Goal: Task Accomplishment & Management: Manage account settings

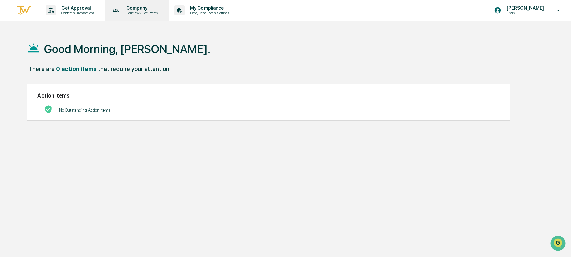
click at [146, 13] on p "Policies & Documents" at bounding box center [141, 13] width 40 height 5
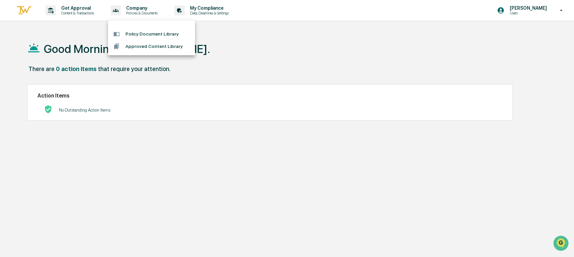
click at [523, 11] on div at bounding box center [287, 128] width 574 height 257
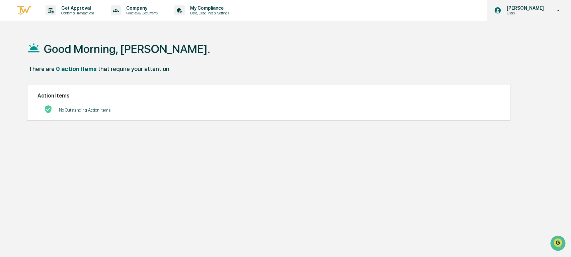
click at [523, 11] on p "Users" at bounding box center [524, 13] width 46 height 5
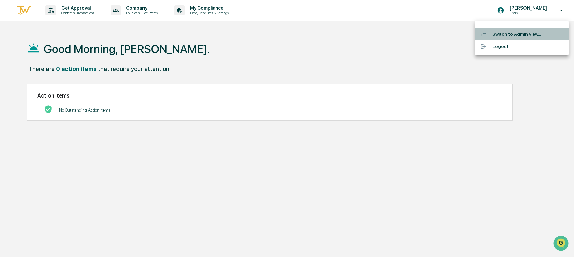
click at [503, 34] on li "Switch to Admin view..." at bounding box center [522, 34] width 94 height 12
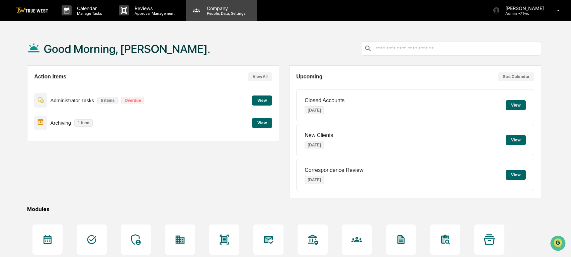
click at [226, 11] on p "People, Data, Settings" at bounding box center [225, 13] width 48 height 5
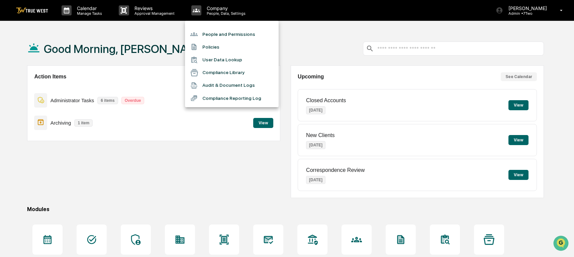
click at [216, 34] on li "People and Permissions" at bounding box center [232, 34] width 94 height 13
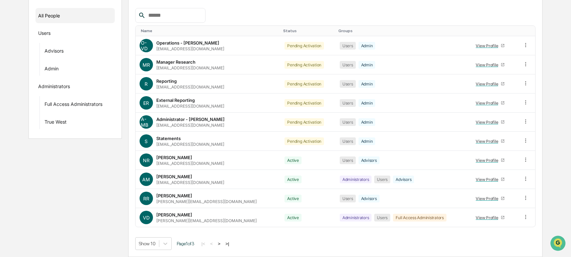
scroll to position [93, 0]
click at [223, 243] on button ">" at bounding box center [219, 244] width 7 height 6
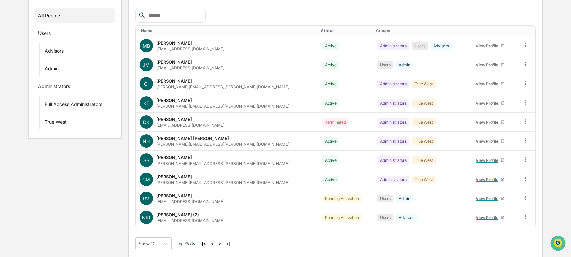
click at [223, 243] on button ">" at bounding box center [220, 244] width 7 height 6
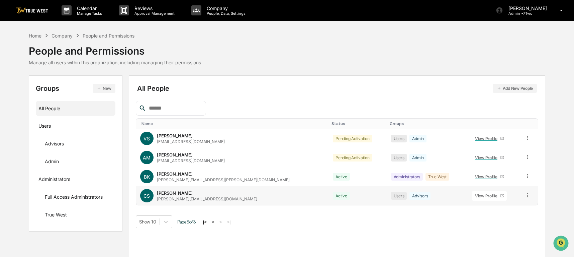
scroll to position [0, 0]
click at [477, 194] on div "View Profile" at bounding box center [487, 195] width 25 height 5
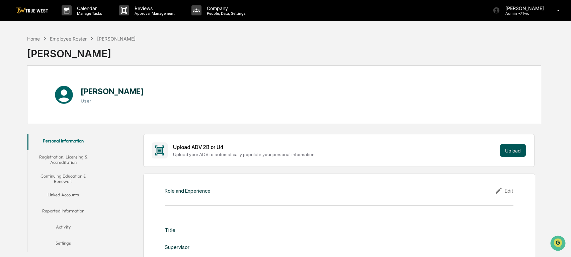
click at [515, 151] on button "Upload" at bounding box center [513, 150] width 26 height 13
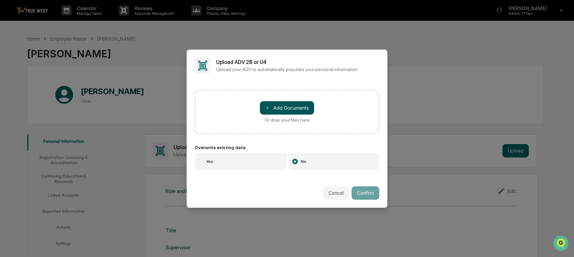
click at [286, 107] on button "＋ Add Documents" at bounding box center [287, 107] width 54 height 13
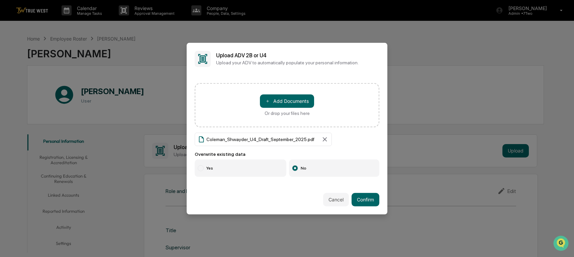
click at [202, 167] on div at bounding box center [201, 168] width 6 height 6
click at [371, 201] on button "Confirm" at bounding box center [366, 199] width 28 height 13
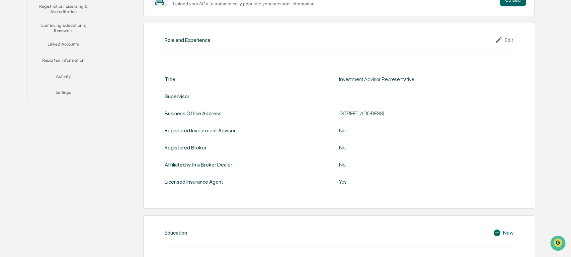
scroll to position [151, 0]
click at [507, 38] on div "Edit" at bounding box center [504, 39] width 19 height 8
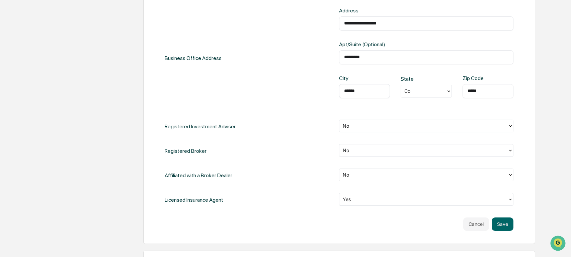
scroll to position [268, 0]
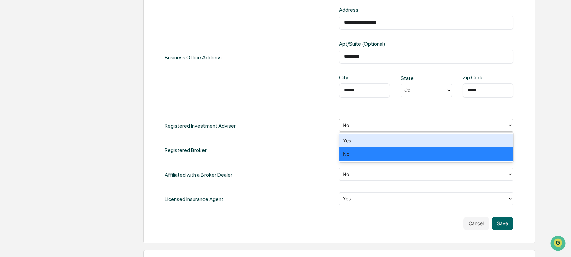
click at [367, 123] on div at bounding box center [424, 125] width 162 height 8
click at [354, 141] on div "Yes" at bounding box center [426, 140] width 174 height 13
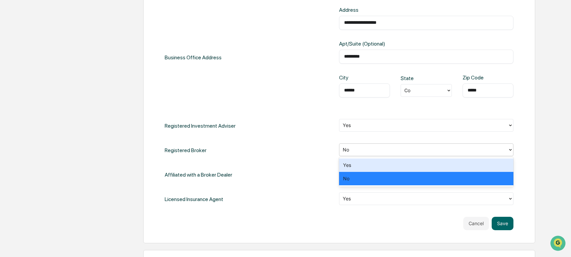
click at [354, 150] on div at bounding box center [424, 150] width 162 height 8
click at [302, 164] on div "**********" at bounding box center [339, 81] width 349 height 249
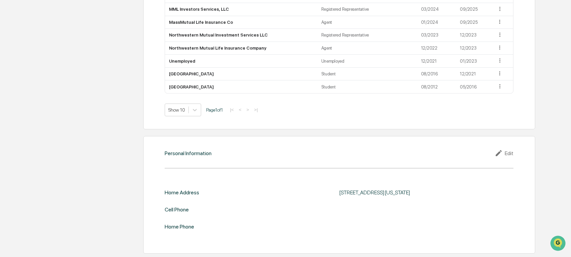
scroll to position [763, 0]
click at [499, 149] on icon at bounding box center [500, 153] width 10 height 8
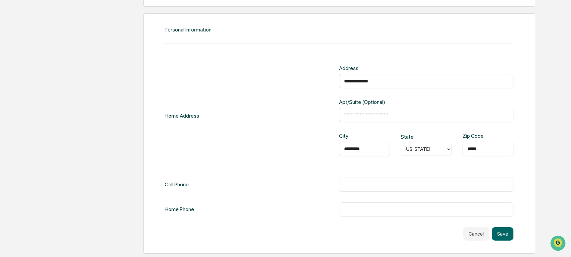
scroll to position [886, 0]
click at [356, 181] on div "​" at bounding box center [426, 184] width 174 height 14
click at [351, 181] on input "text" at bounding box center [426, 184] width 164 height 7
type input "**********"
click at [502, 231] on button "Save" at bounding box center [503, 233] width 22 height 13
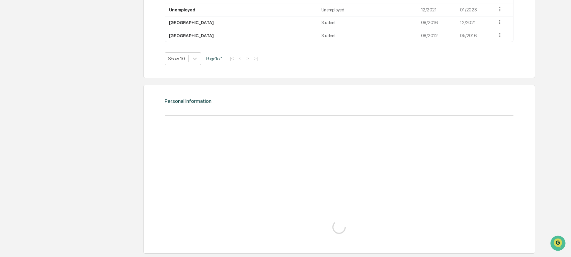
scroll to position [815, 0]
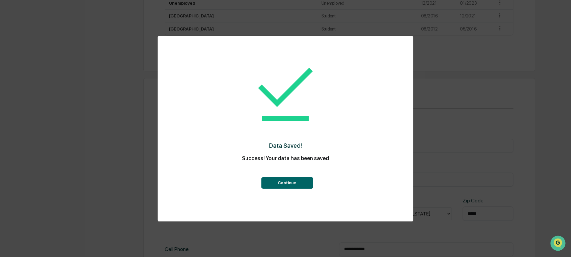
click at [281, 186] on button "Continue" at bounding box center [287, 182] width 52 height 11
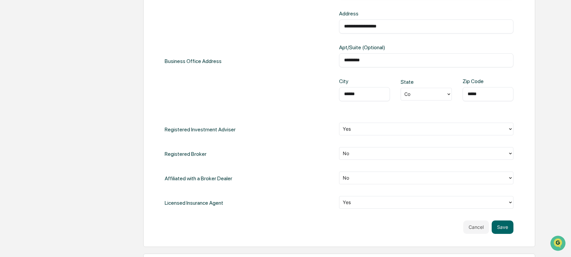
scroll to position [265, 0]
click at [366, 156] on div at bounding box center [424, 153] width 162 height 8
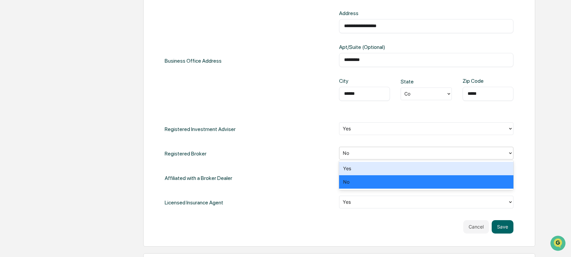
click at [348, 167] on div "Yes" at bounding box center [426, 168] width 174 height 13
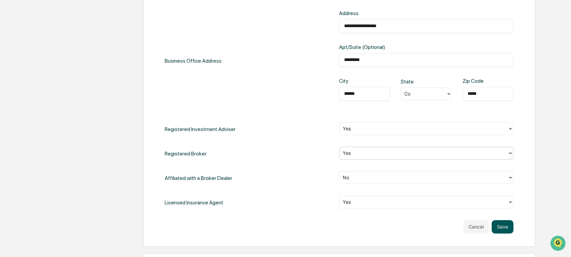
click at [504, 228] on button "Save" at bounding box center [503, 226] width 22 height 13
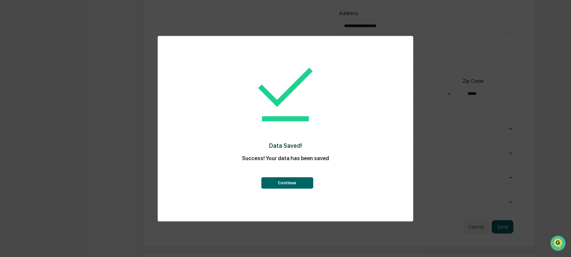
click at [290, 180] on button "Continue" at bounding box center [287, 182] width 52 height 11
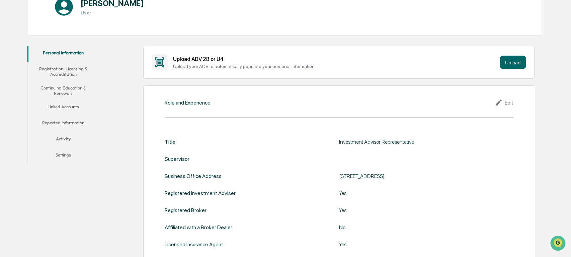
scroll to position [87, 0]
click at [64, 74] on button "Registration, Licensing & Accreditation" at bounding box center [63, 72] width 72 height 19
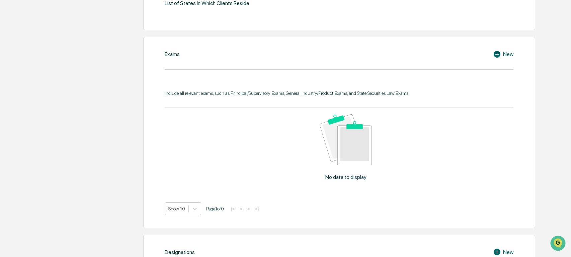
scroll to position [407, 0]
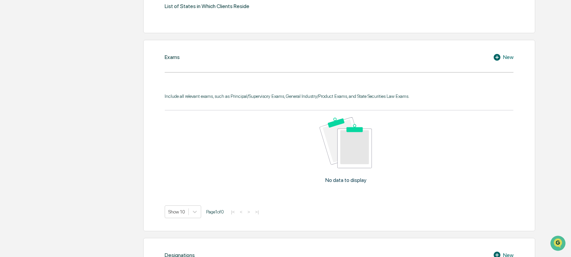
click at [496, 54] on icon at bounding box center [497, 57] width 7 height 7
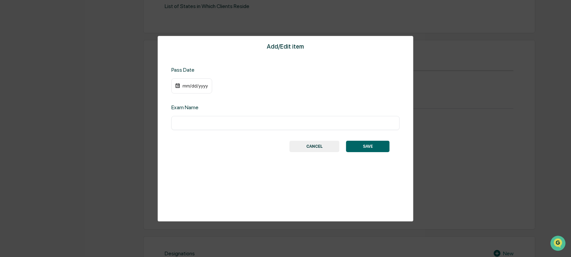
click at [310, 150] on button "CANCEL" at bounding box center [314, 146] width 50 height 11
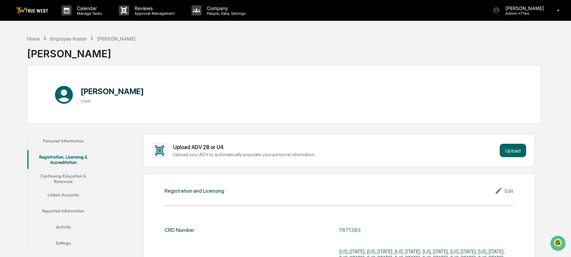
scroll to position [0, 0]
click at [64, 177] on button "Continuing Education & Renewals" at bounding box center [63, 178] width 72 height 19
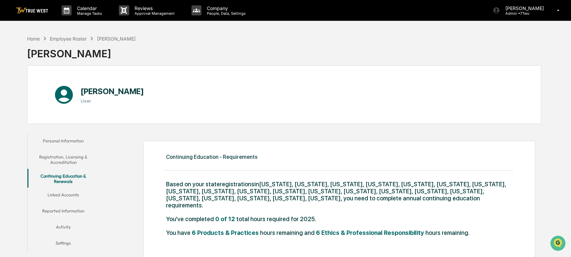
click at [70, 194] on button "Linked Accounts" at bounding box center [63, 196] width 72 height 16
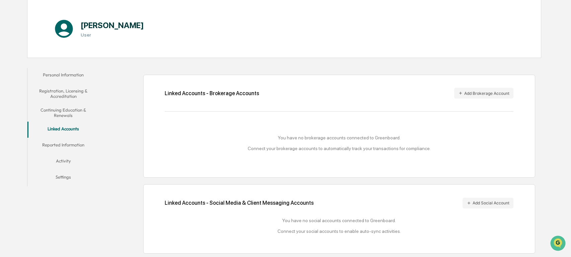
scroll to position [73, 0]
click at [68, 139] on button "Reported Information" at bounding box center [63, 146] width 72 height 16
